Goal: Find specific page/section: Find specific page/section

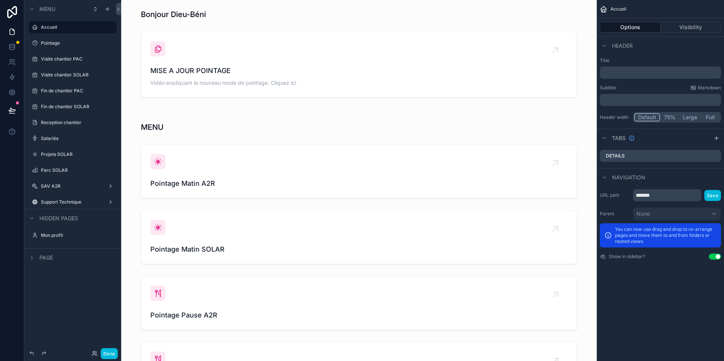
click at [70, 187] on label "SAV A2R" at bounding box center [71, 186] width 61 height 6
